Goal: Check status

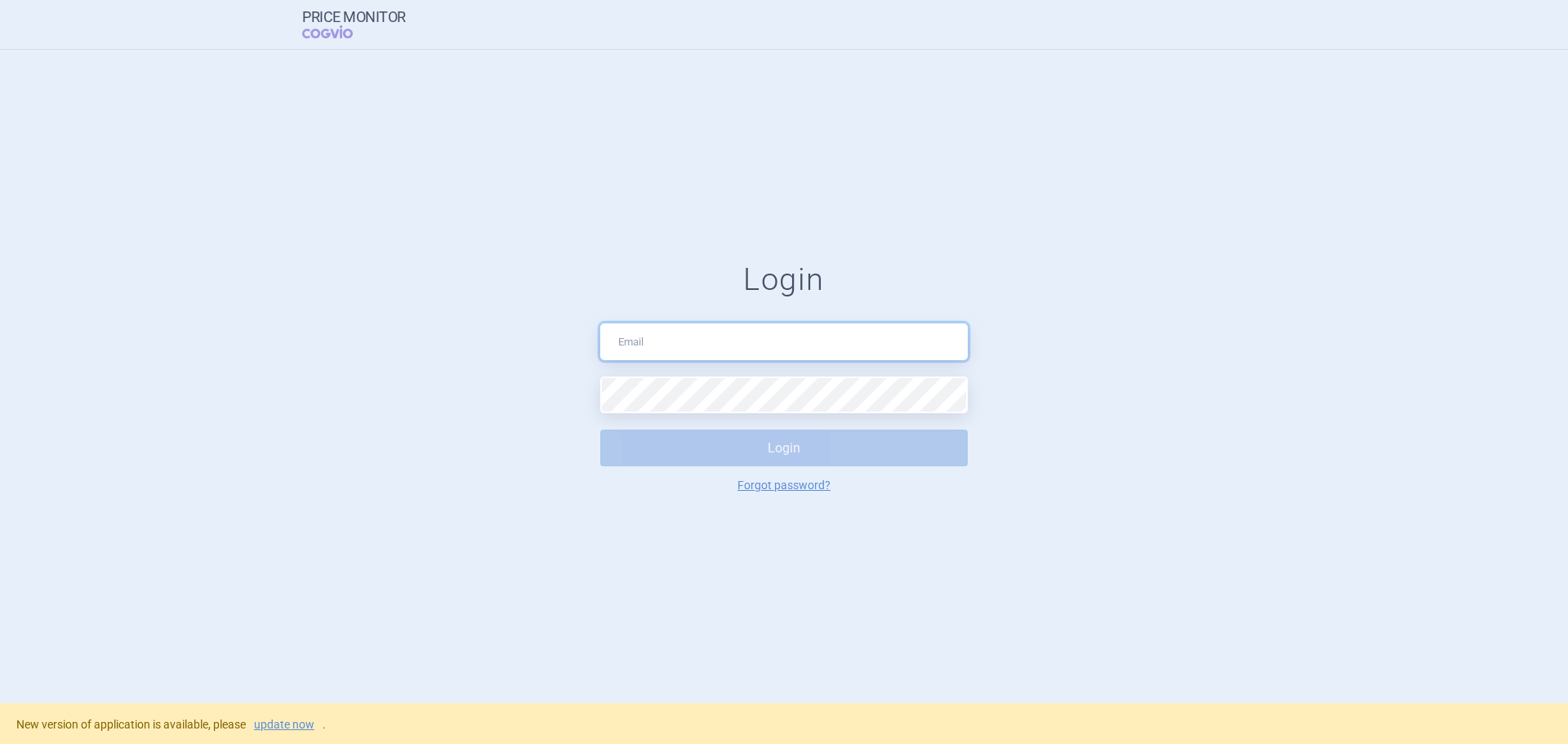
type input "[EMAIL_ADDRESS][DOMAIN_NAME]"
click at [705, 456] on button "Login" at bounding box center [784, 448] width 367 height 36
select select "mah"
select select "country"
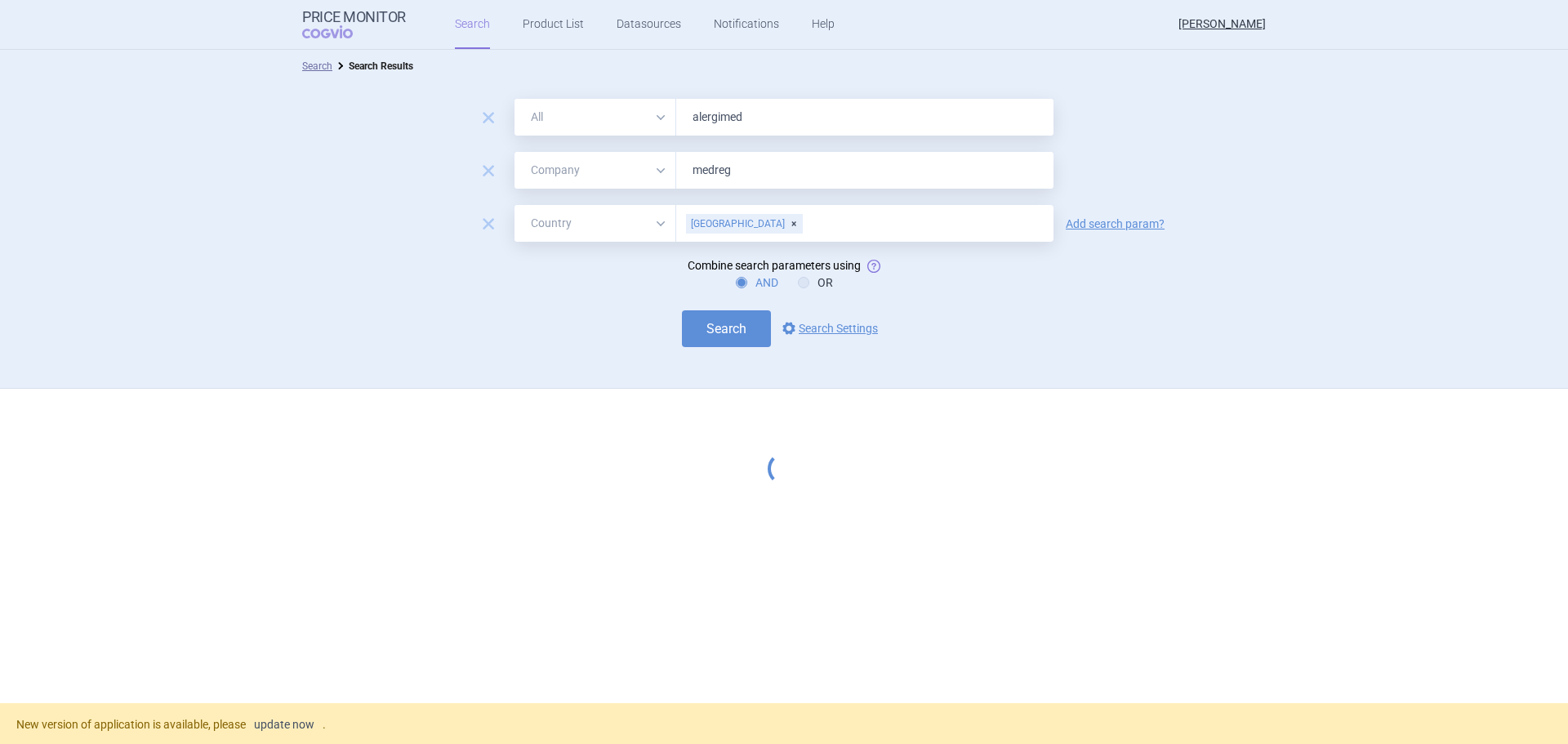
click at [268, 729] on link "update now" at bounding box center [284, 725] width 60 height 12
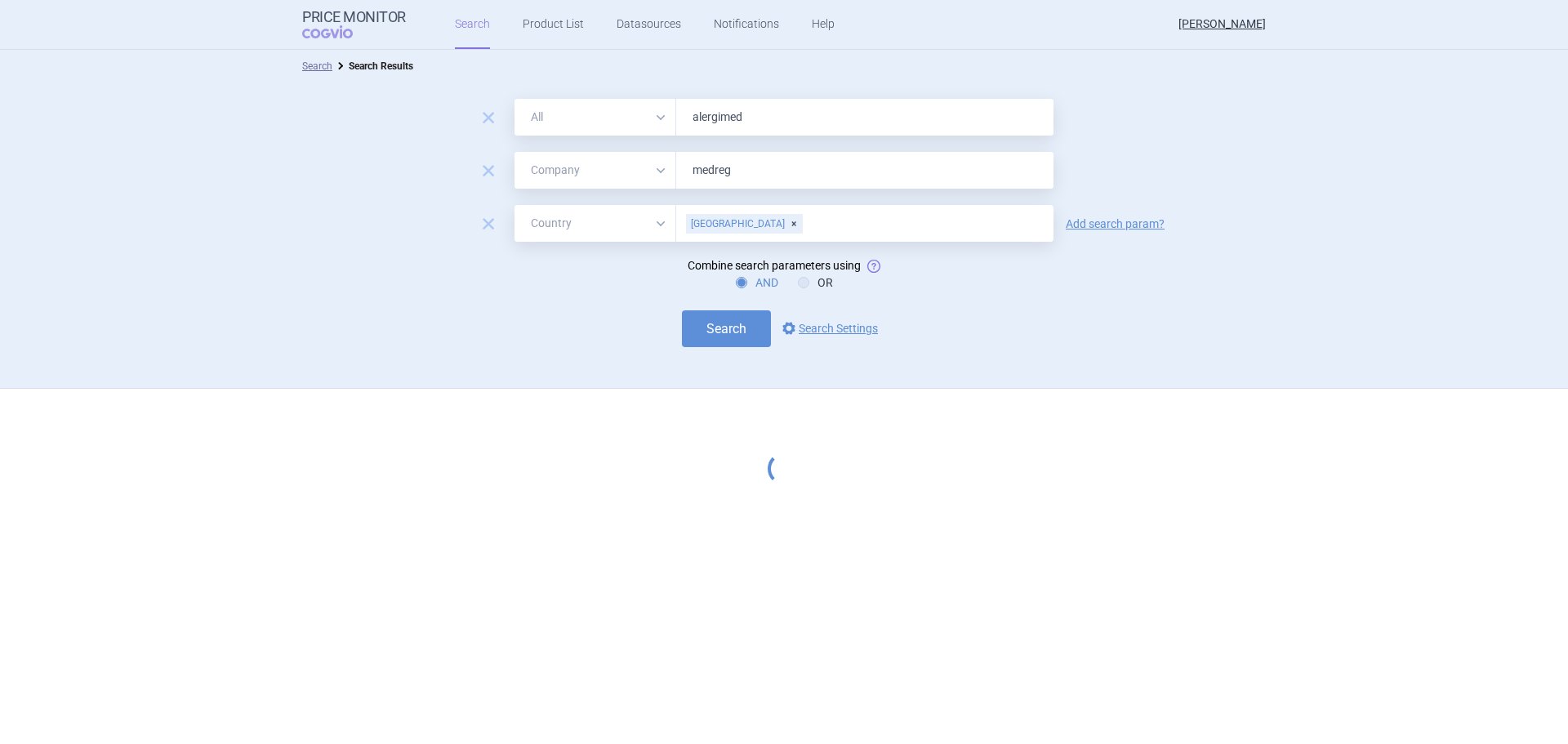
select select "mah"
select select "country"
